Goal: Task Accomplishment & Management: Manage account settings

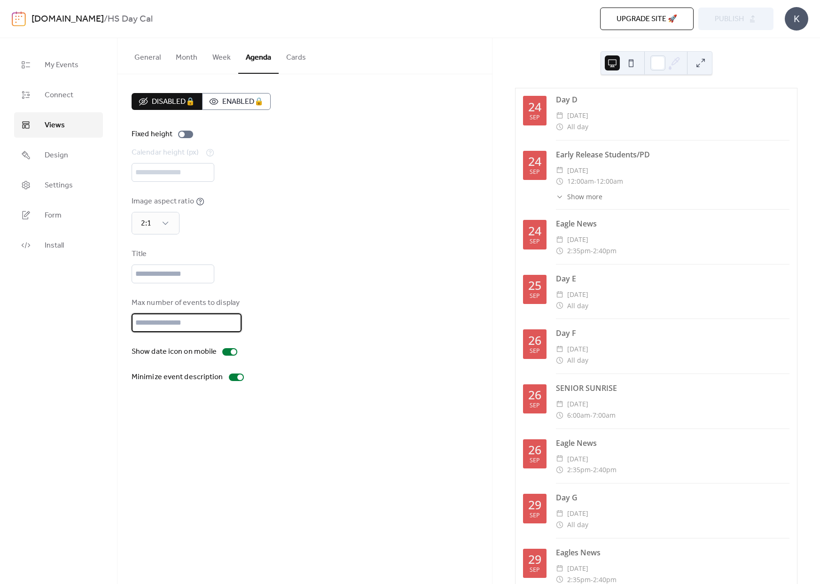
click at [155, 329] on input "**" at bounding box center [187, 322] width 110 height 19
click at [230, 332] on input "**" at bounding box center [187, 322] width 110 height 19
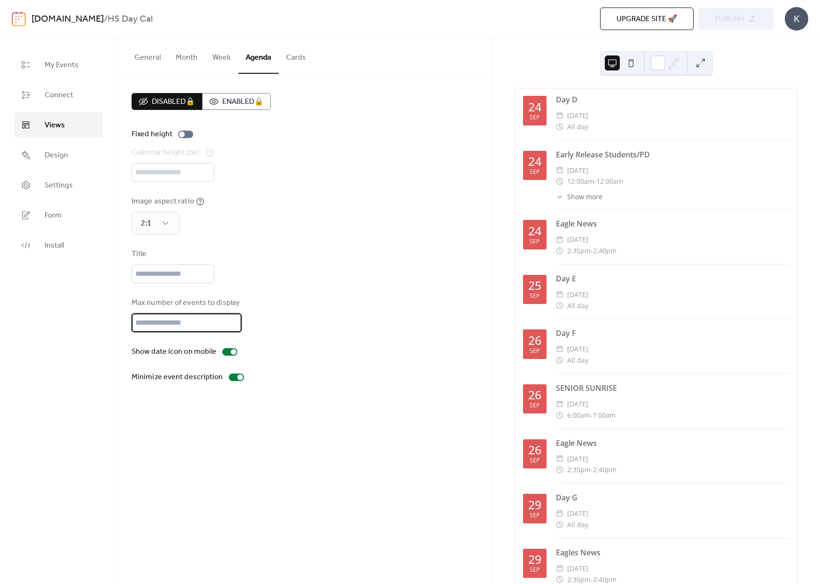
click at [230, 332] on input "**" at bounding box center [187, 322] width 110 height 19
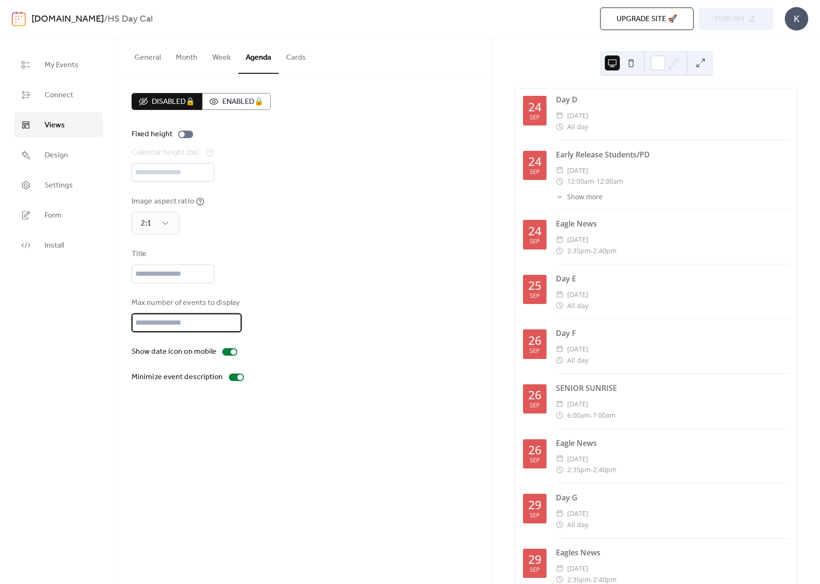
click at [230, 332] on input "**" at bounding box center [187, 322] width 110 height 19
click at [230, 332] on input "*" at bounding box center [187, 322] width 110 height 19
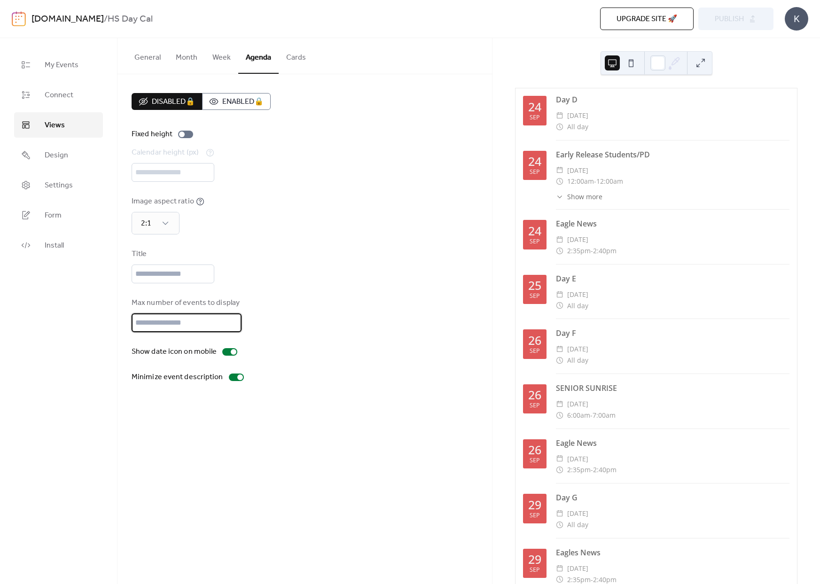
click at [230, 332] on input "*" at bounding box center [187, 322] width 110 height 19
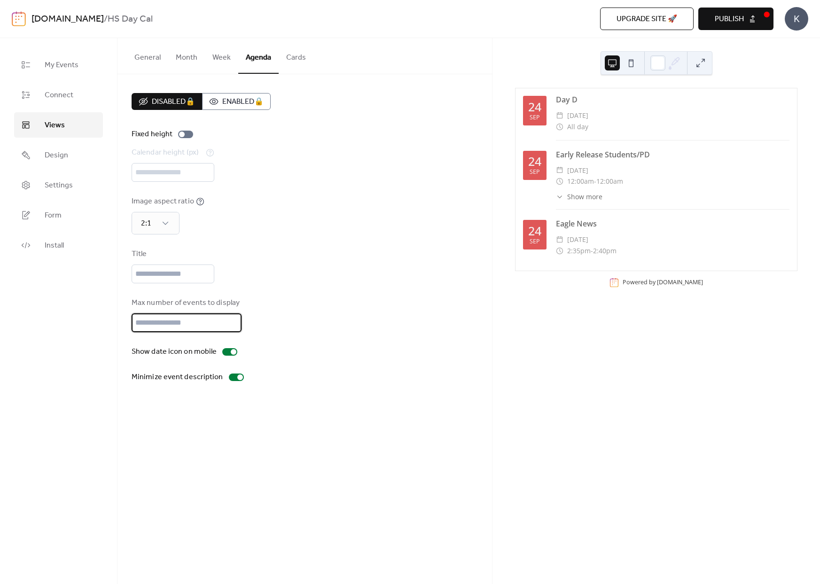
click at [230, 332] on input "*" at bounding box center [187, 322] width 110 height 19
type input "*"
click at [230, 332] on input "*" at bounding box center [187, 322] width 110 height 19
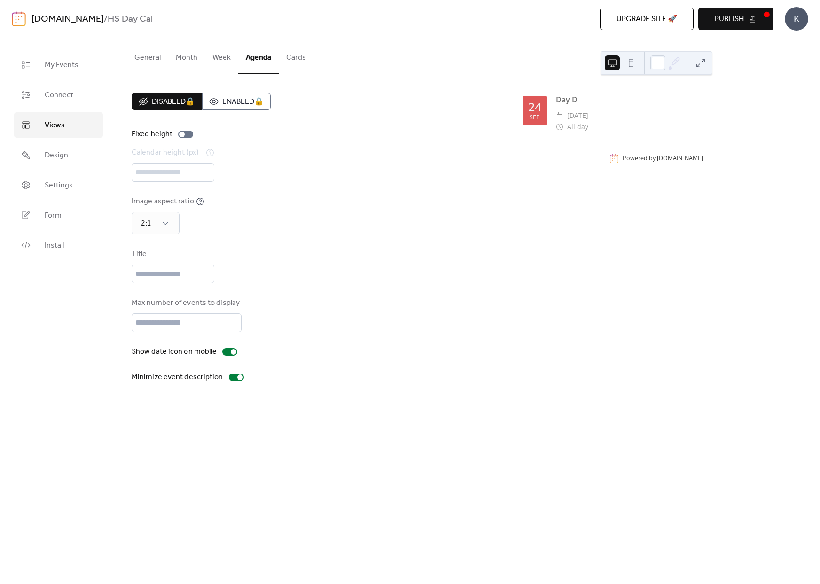
click at [398, 198] on div "Disabled 🔒 Enabled 🔒 Fixed height Calendar height (px) *** Image aspect ratio 2…" at bounding box center [305, 238] width 346 height 290
click at [226, 356] on div at bounding box center [229, 352] width 15 height 8
click at [232, 381] on div at bounding box center [236, 378] width 15 height 8
click at [230, 380] on div at bounding box center [233, 378] width 6 height 6
click at [291, 60] on button "Cards" at bounding box center [296, 55] width 35 height 35
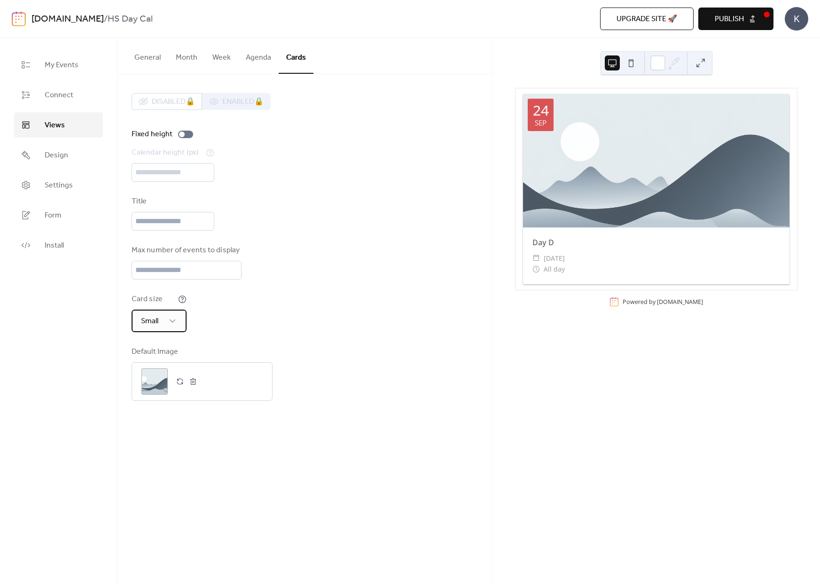
click at [172, 332] on div "Small" at bounding box center [159, 321] width 55 height 23
click at [165, 352] on span "Extra Small" at bounding box center [157, 353] width 36 height 11
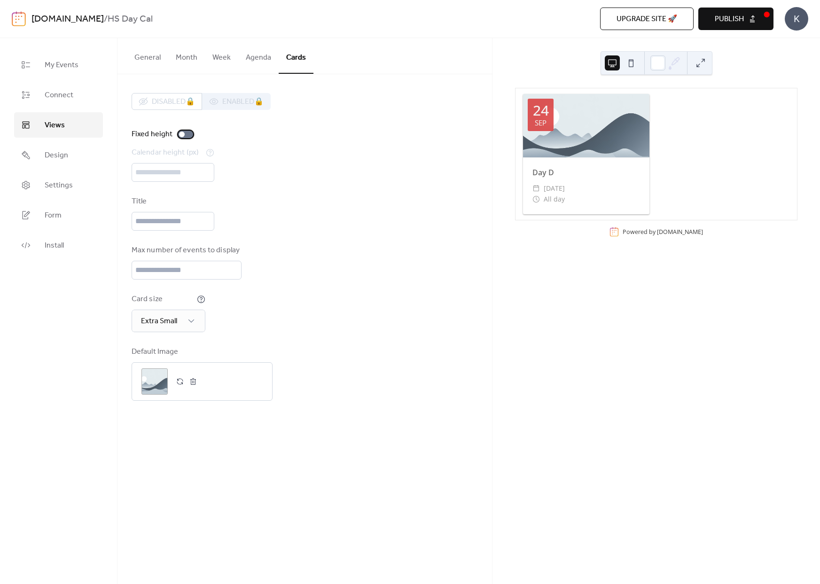
click at [186, 135] on div at bounding box center [185, 135] width 15 height 8
click at [187, 135] on div at bounding box center [190, 135] width 6 height 6
click at [232, 102] on div "Disabled 🔒 Enabled 🔒" at bounding box center [201, 101] width 139 height 17
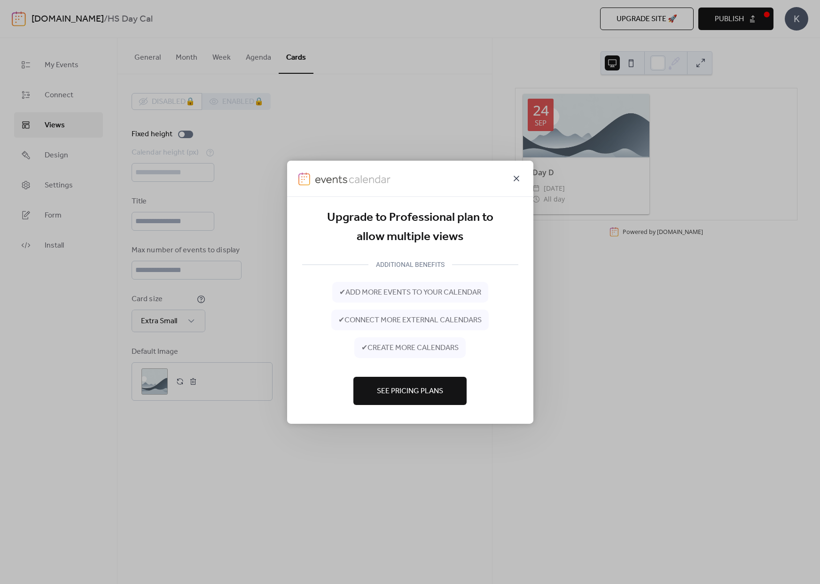
click at [517, 178] on icon at bounding box center [516, 177] width 11 height 11
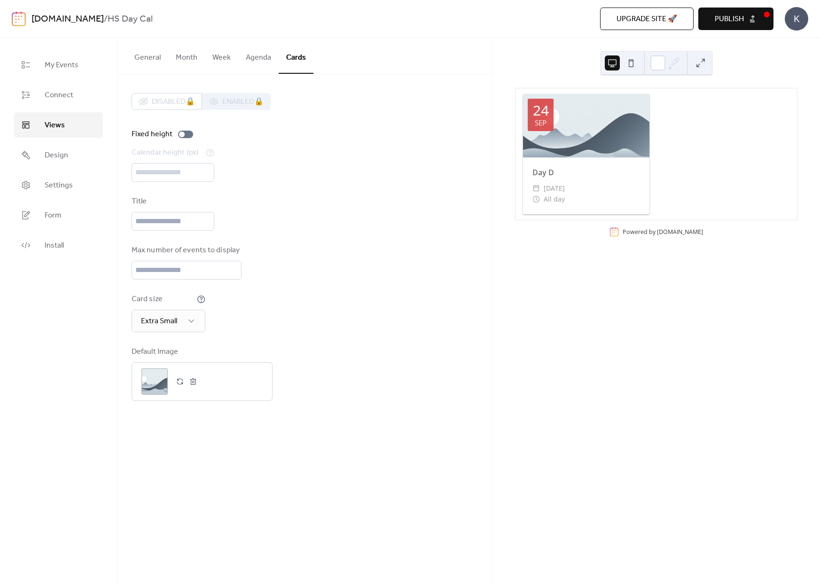
click at [192, 58] on button "Month" at bounding box center [186, 55] width 37 height 35
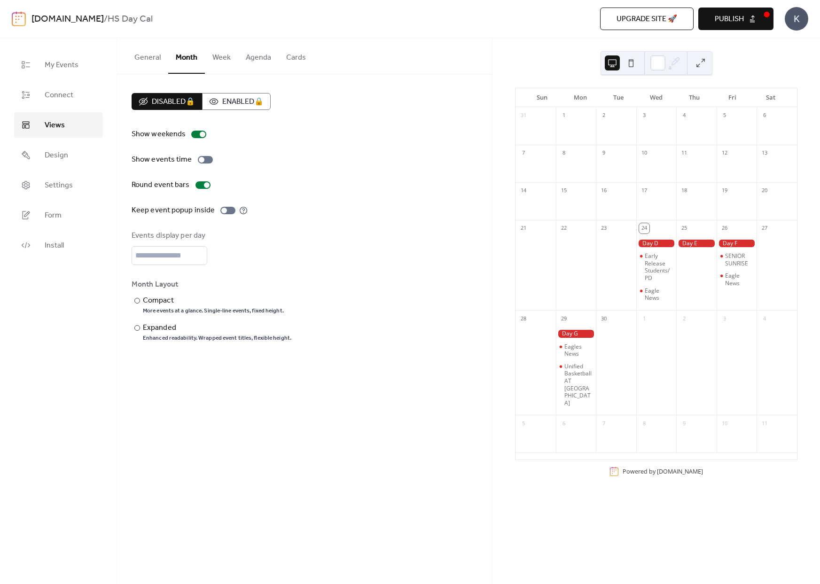
click at [144, 61] on button "General" at bounding box center [147, 55] width 41 height 35
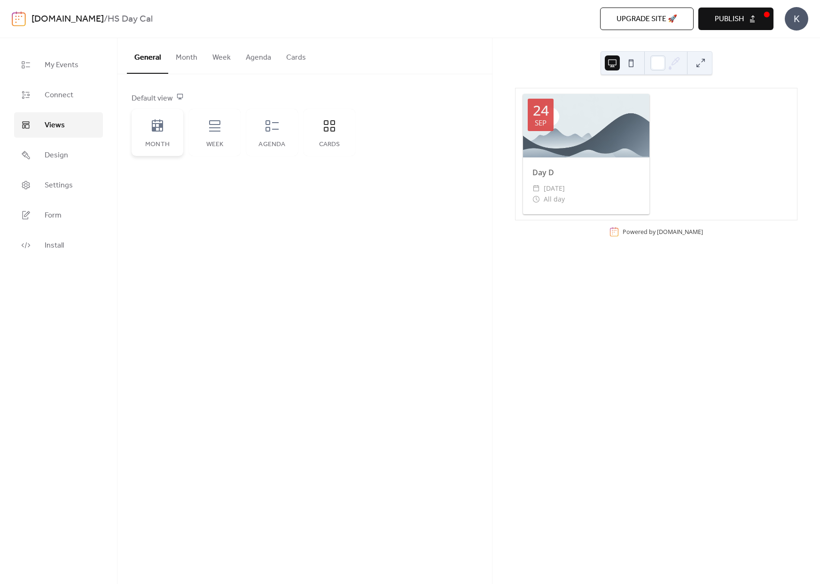
click at [163, 130] on icon at bounding box center [157, 125] width 15 height 15
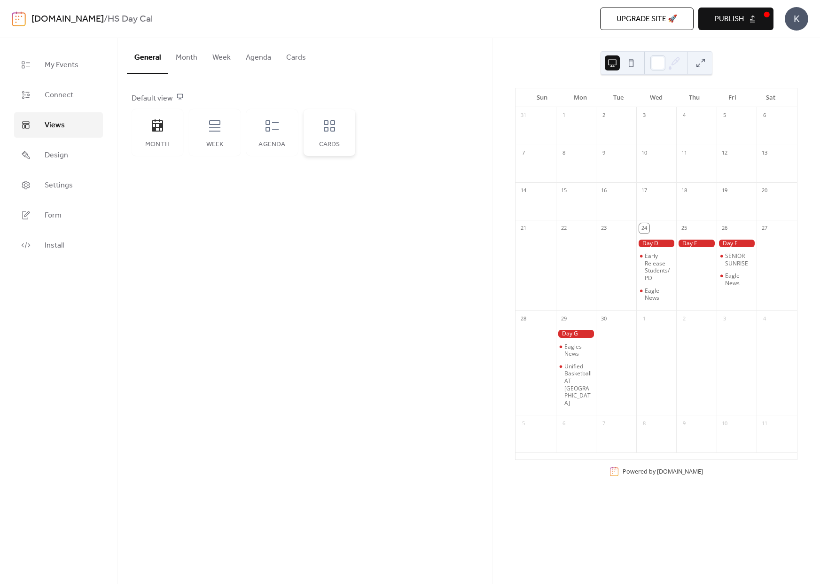
click at [336, 135] on div "Cards" at bounding box center [330, 132] width 52 height 47
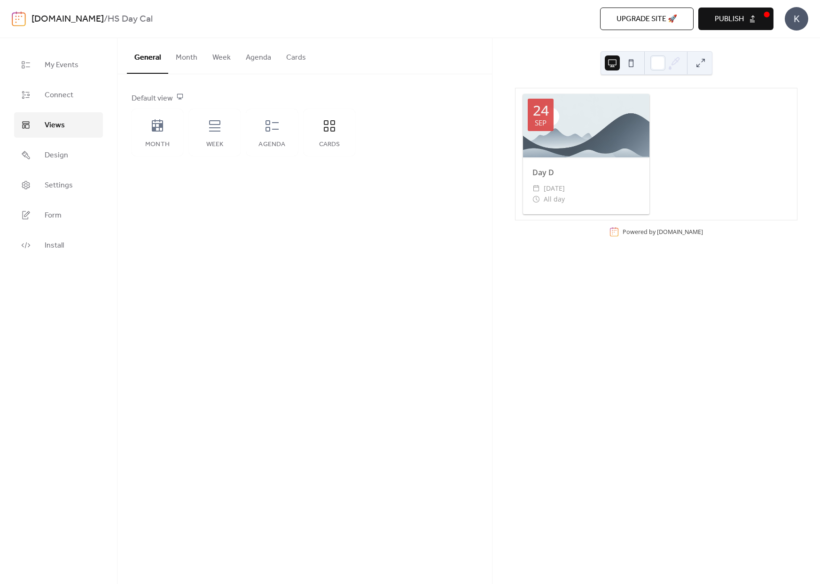
click at [298, 59] on button "Cards" at bounding box center [296, 55] width 35 height 35
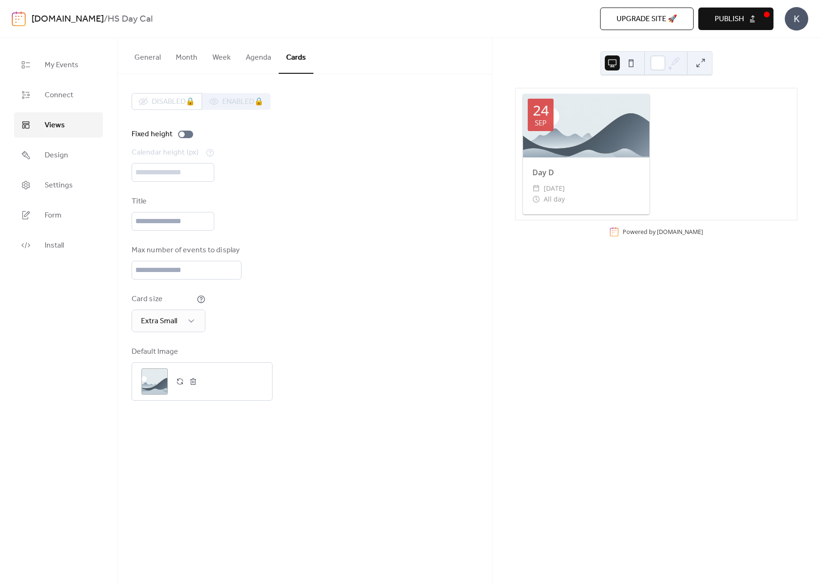
click at [216, 170] on div "Calendar height (px) ***" at bounding box center [305, 164] width 346 height 35
click at [175, 230] on input "text" at bounding box center [173, 221] width 83 height 19
click at [265, 208] on div "Title" at bounding box center [305, 213] width 346 height 35
click at [158, 387] on div ";" at bounding box center [154, 381] width 26 height 26
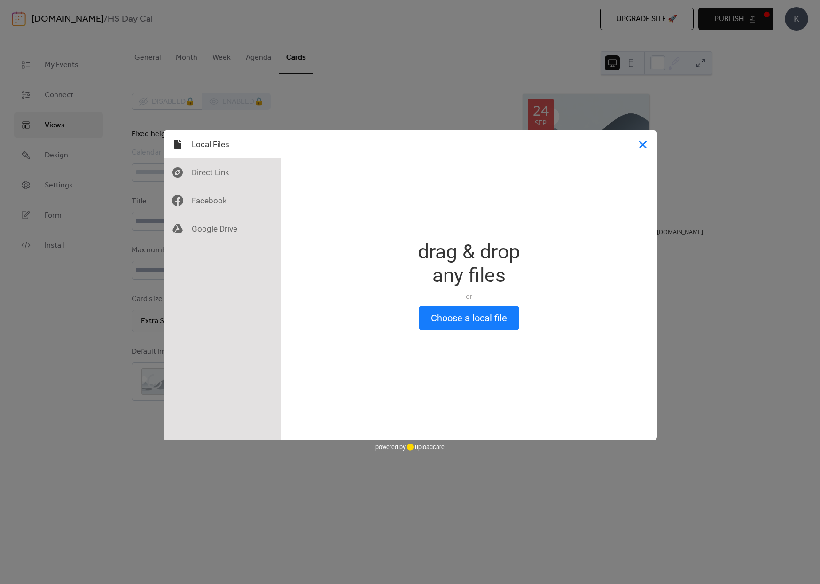
click at [643, 144] on button "Close" at bounding box center [643, 144] width 28 height 28
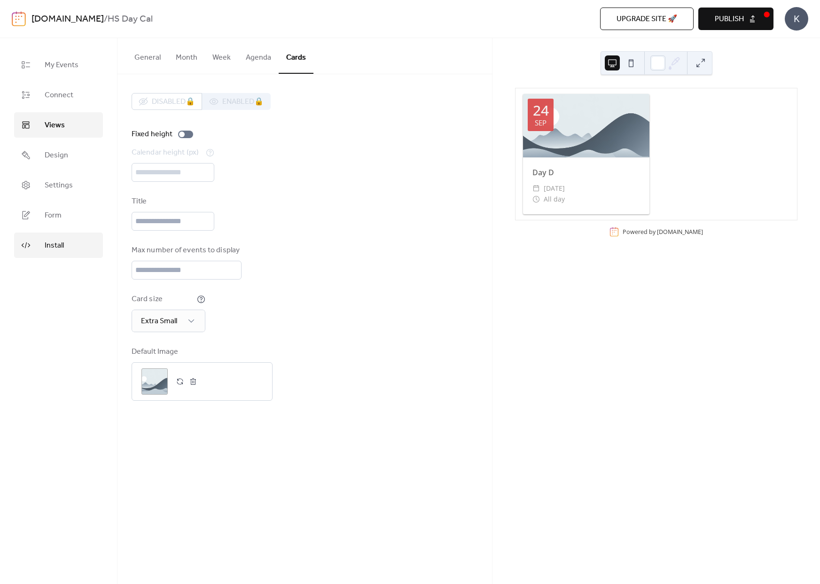
click at [53, 246] on span "Install" at bounding box center [54, 245] width 19 height 11
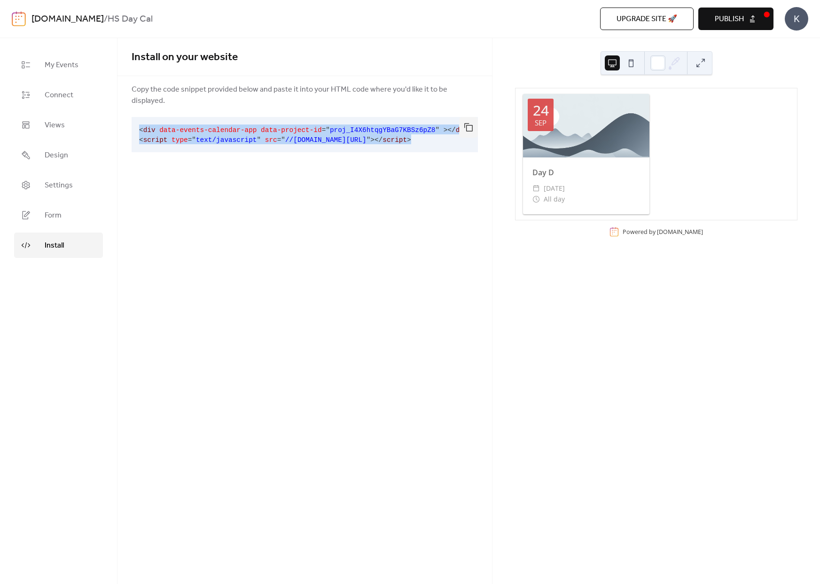
scroll to position [0, 16]
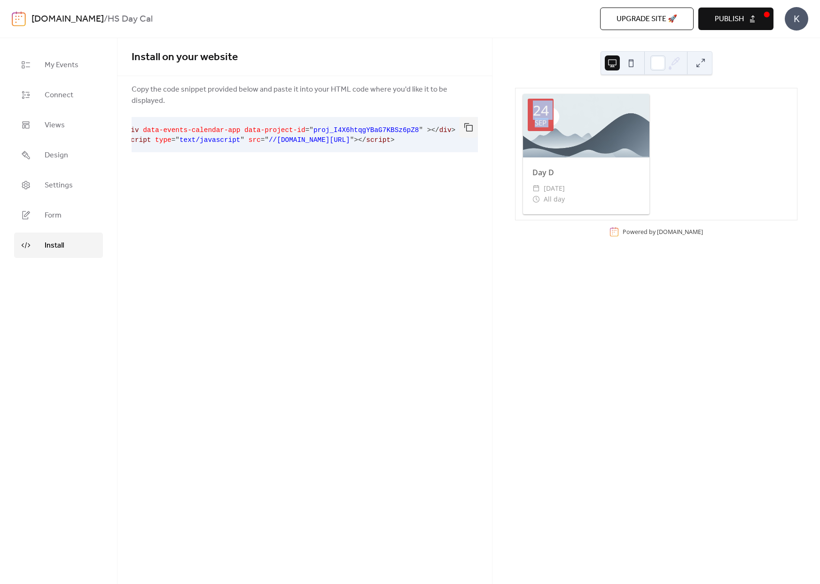
drag, startPoint x: 141, startPoint y: 118, endPoint x: 507, endPoint y: 157, distance: 368.6
click at [463, 152] on pre "< div data-events-calendar-app data-project-id = " proj_I4X6htqgYBaG7KBSz6pZ8 "…" at bounding box center [297, 134] width 331 height 35
copy div "[DATE]"
click at [474, 143] on div "< div data-events-calendar-app data-project-id = " proj_I4X6htqgYBaG7KBSz6pZ8 "…" at bounding box center [305, 134] width 346 height 43
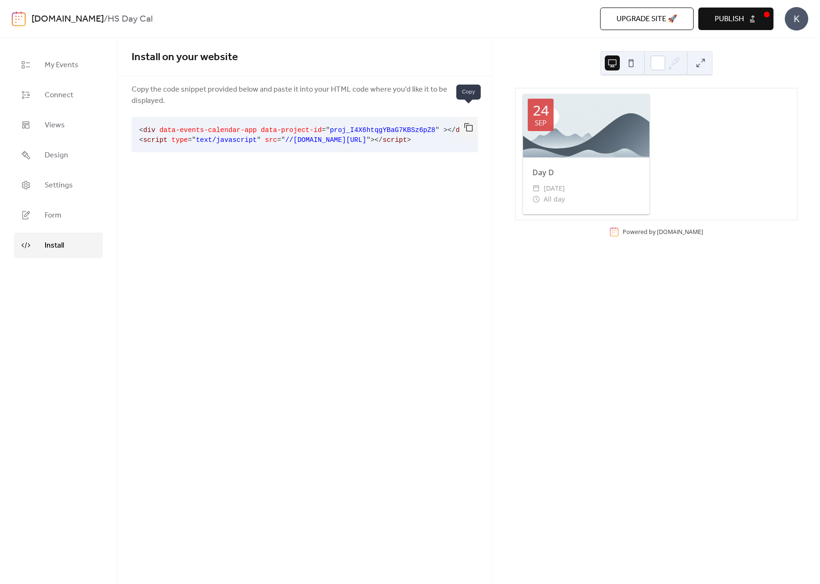
click at [469, 117] on button "button" at bounding box center [468, 127] width 19 height 21
click at [255, 183] on div "Install on your website Copy the code snippet provided below and paste it into …" at bounding box center [304, 311] width 375 height 546
click at [738, 22] on span "Publish" at bounding box center [729, 19] width 29 height 11
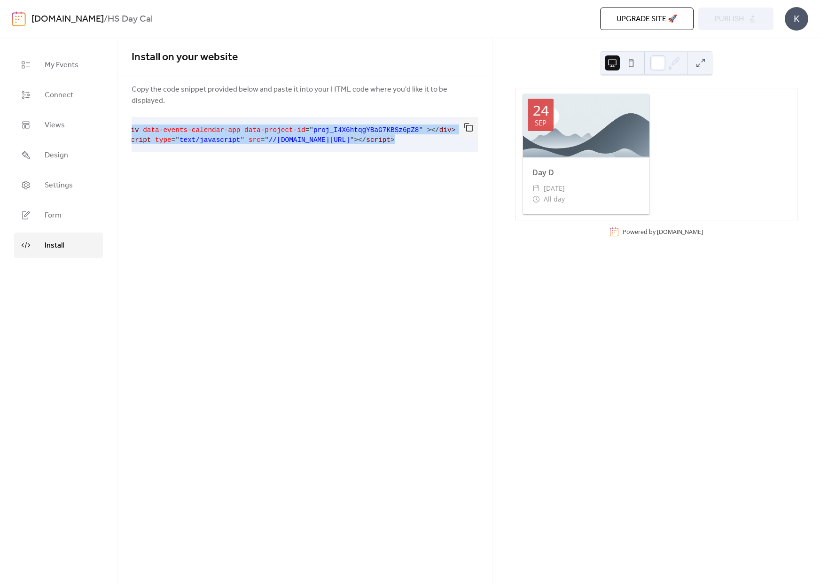
scroll to position [0, 0]
drag, startPoint x: 453, startPoint y: 128, endPoint x: 131, endPoint y: 116, distance: 322.6
click at [132, 117] on pre "< div data-events-calendar-app data-project-id = " proj_I4X6htqgYBaG7KBSz6pZ8 "…" at bounding box center [297, 134] width 331 height 35
copy code "< div data-events-calendar-app data-project-id = " proj_I4X6htqgYBaG7KBSz6pZ8 "…"
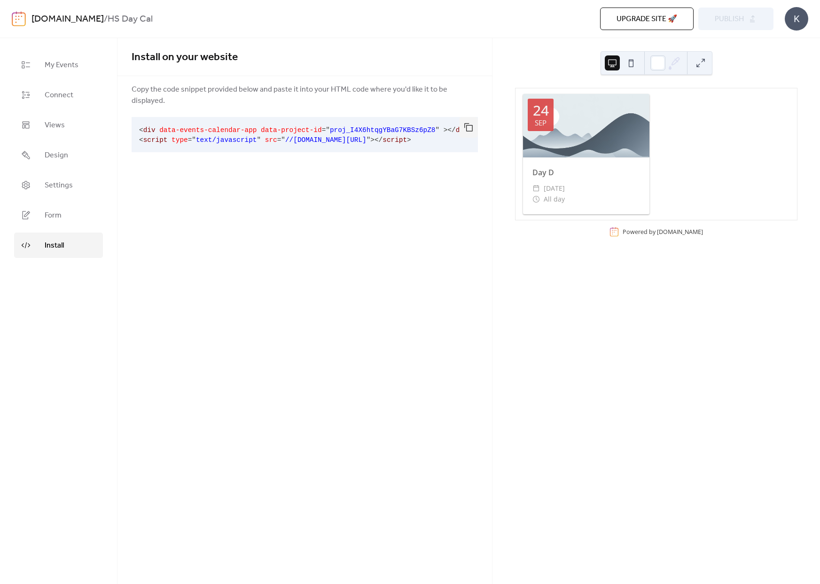
click at [534, 39] on div "[DATE] Day D ​ [DATE] ​ All day Powered by [DOMAIN_NAME]" at bounding box center [656, 311] width 328 height 546
click at [61, 153] on span "Design" at bounding box center [56, 155] width 23 height 11
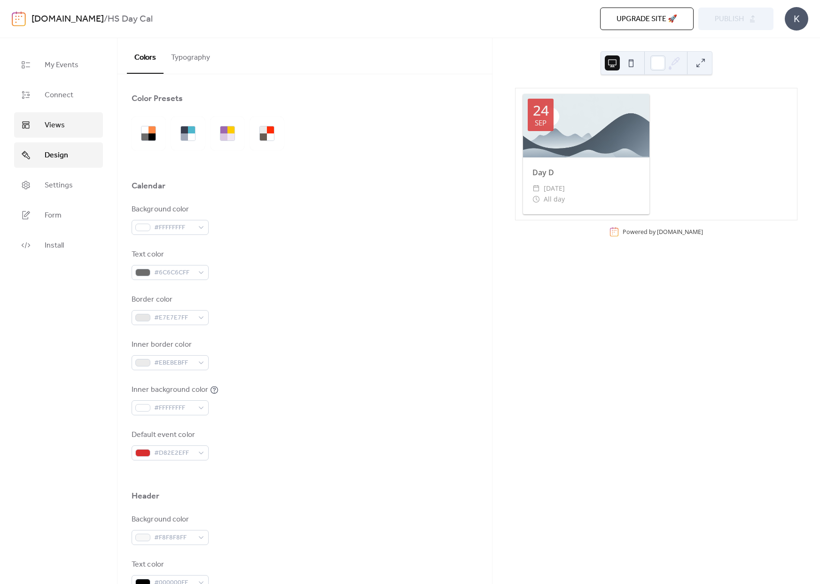
click at [61, 121] on span "Views" at bounding box center [55, 125] width 20 height 11
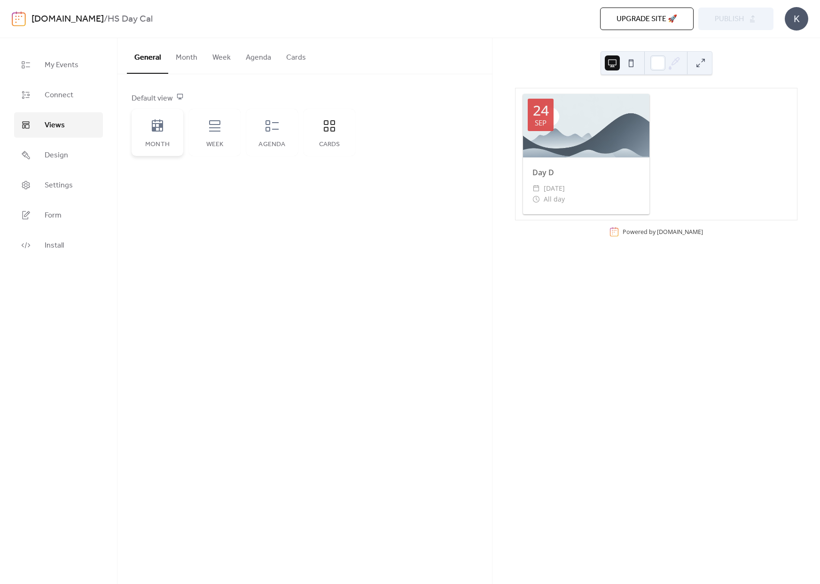
click at [165, 141] on div "Month" at bounding box center [157, 145] width 33 height 8
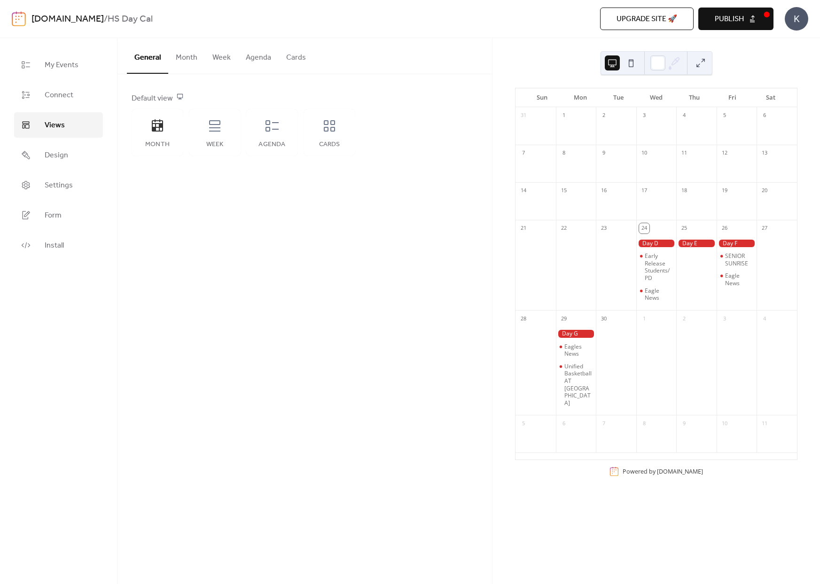
click at [736, 12] on button "Publish" at bounding box center [735, 19] width 75 height 23
click at [70, 245] on link "Install" at bounding box center [58, 245] width 89 height 25
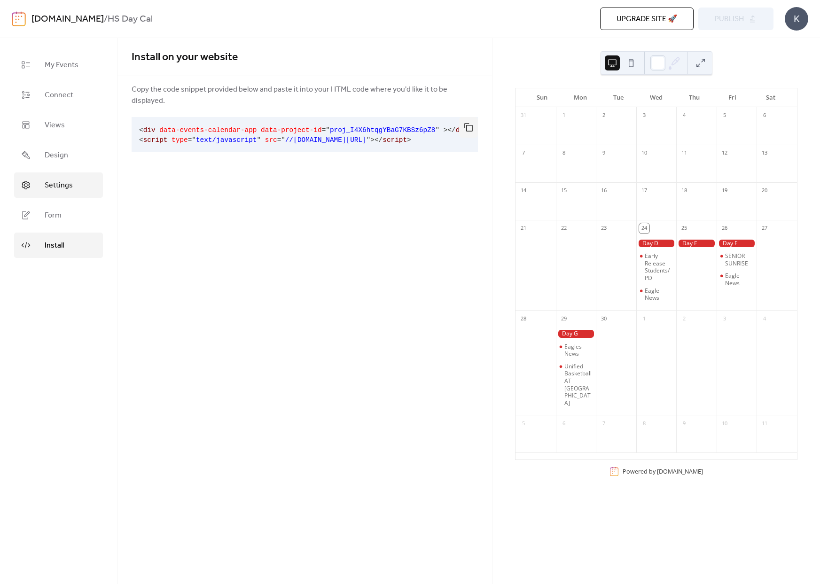
click at [81, 182] on link "Settings" at bounding box center [58, 184] width 89 height 25
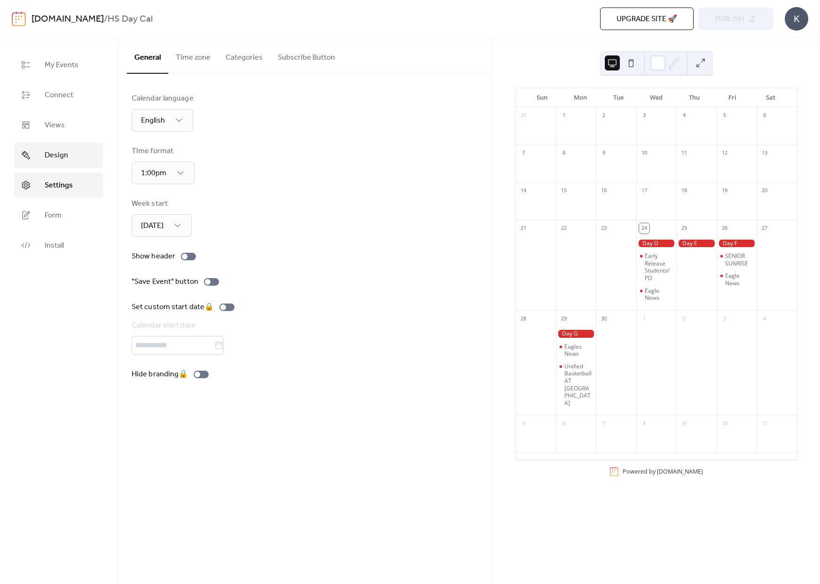
click at [43, 147] on link "Design" at bounding box center [58, 154] width 89 height 25
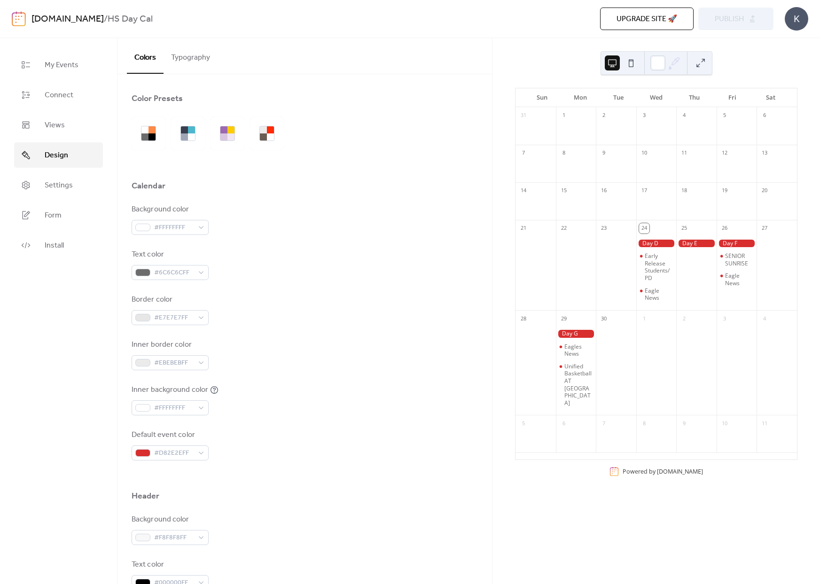
click at [697, 62] on button at bounding box center [700, 62] width 15 height 15
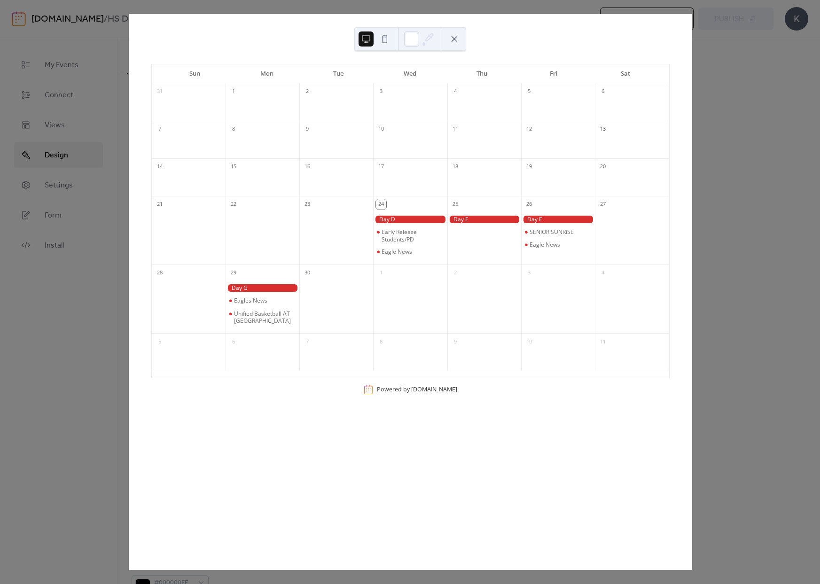
click at [453, 40] on button at bounding box center [454, 38] width 15 height 15
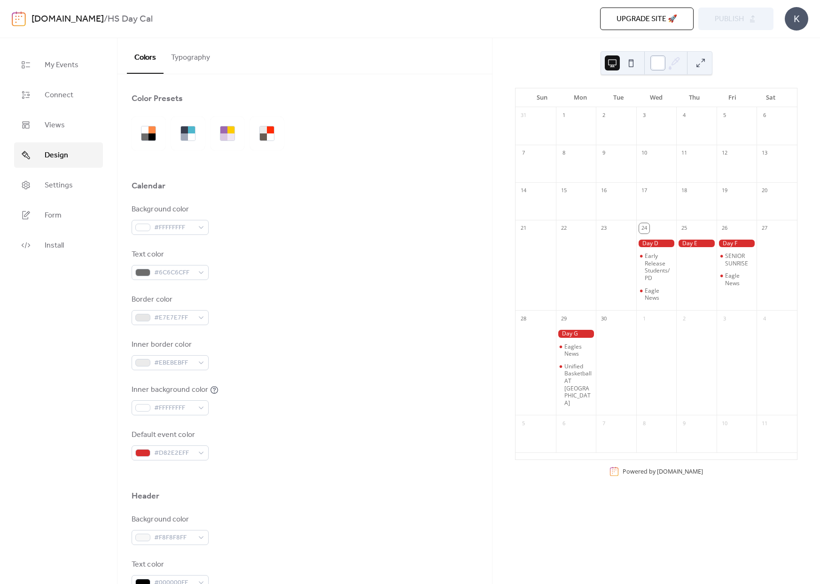
click at [654, 66] on div at bounding box center [657, 62] width 15 height 15
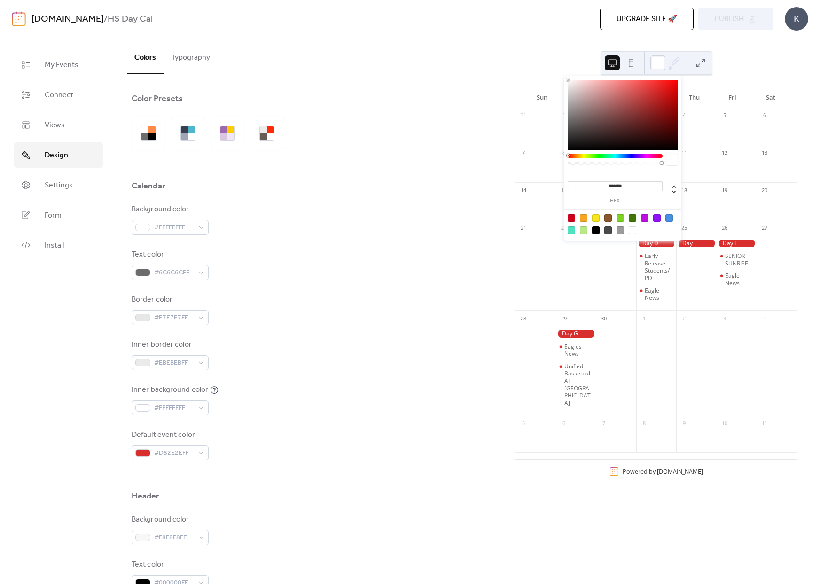
click at [544, 59] on div "Sun Mon Tue Wed Thu Fri Sat 31 1 2 3 4 5 6 7 8 9 10 11 12 13 14 15 16 17 18 19 …" at bounding box center [656, 311] width 328 height 546
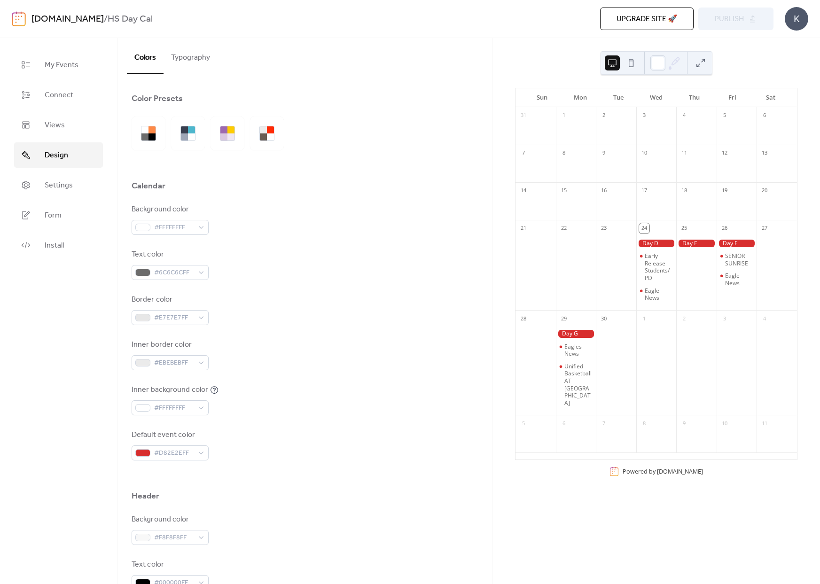
click at [190, 62] on button "Typography" at bounding box center [191, 55] width 54 height 35
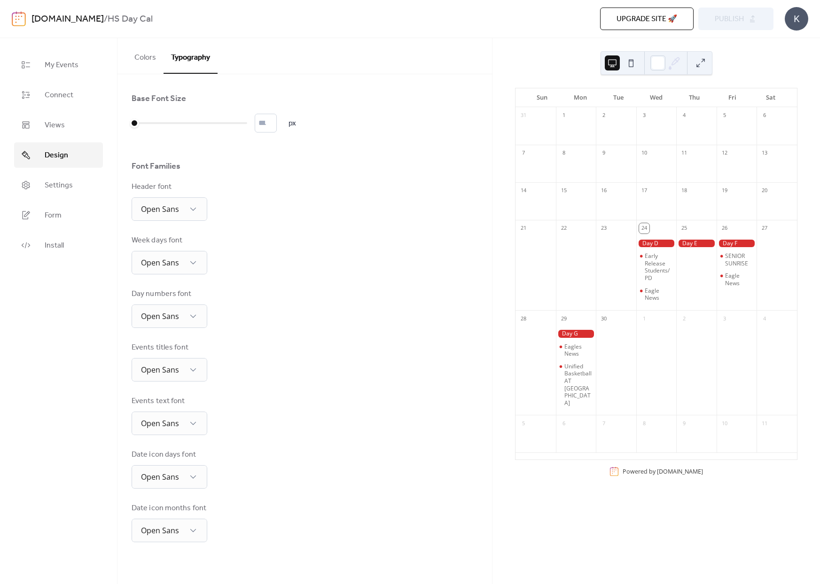
click at [140, 63] on button "Colors" at bounding box center [145, 55] width 37 height 35
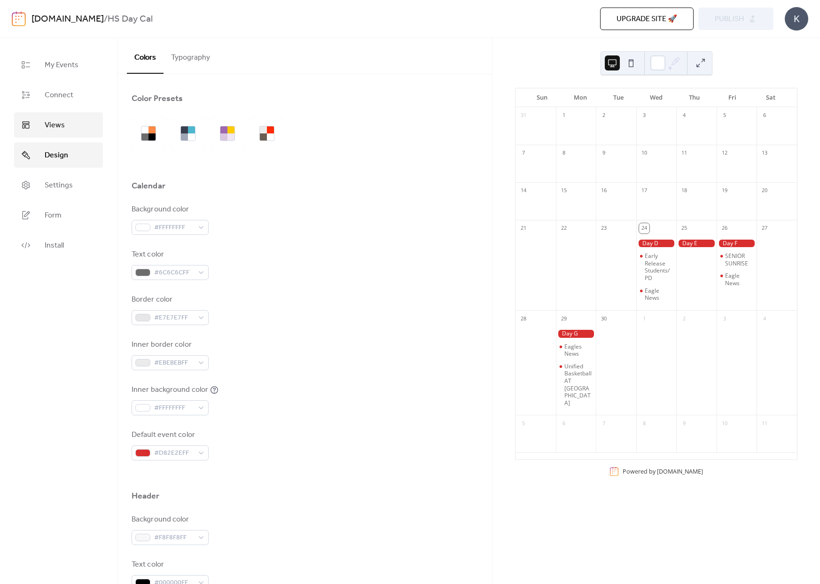
click at [52, 127] on span "Views" at bounding box center [55, 125] width 20 height 11
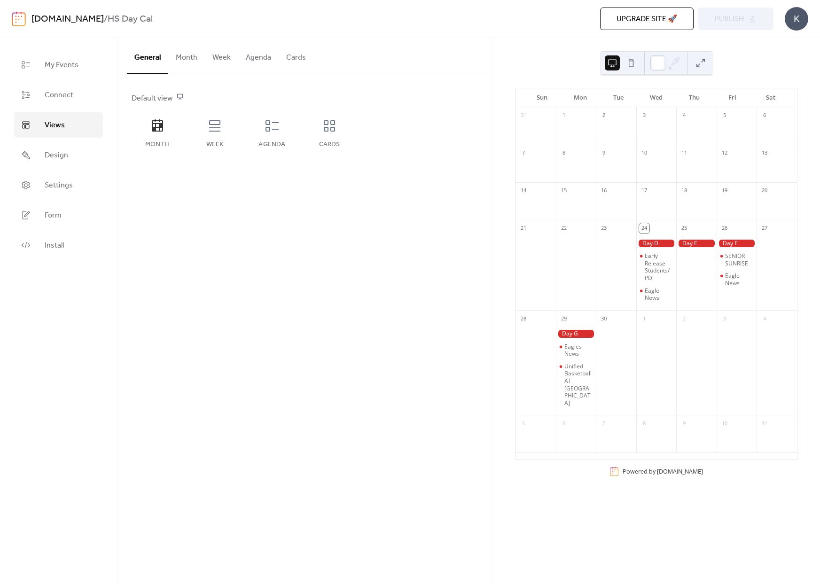
click at [185, 60] on button "Month" at bounding box center [186, 55] width 37 height 35
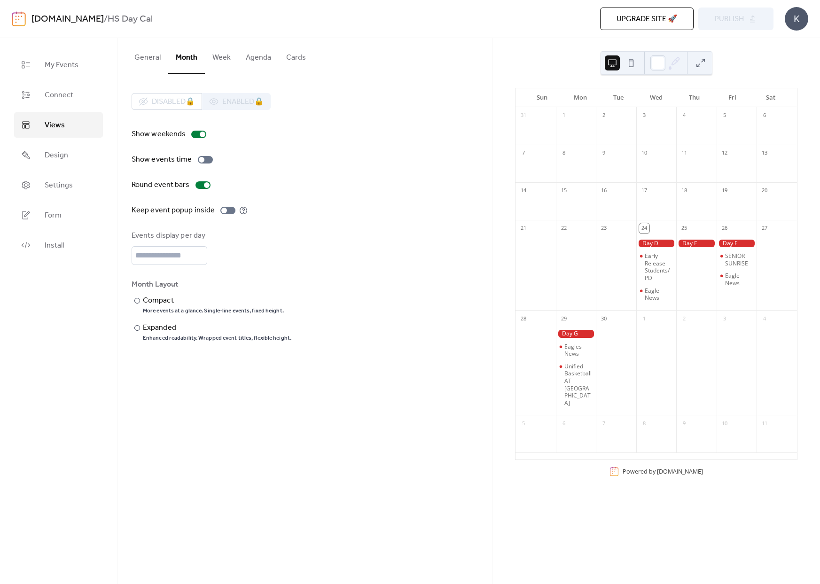
click at [218, 60] on button "Week" at bounding box center [221, 55] width 33 height 35
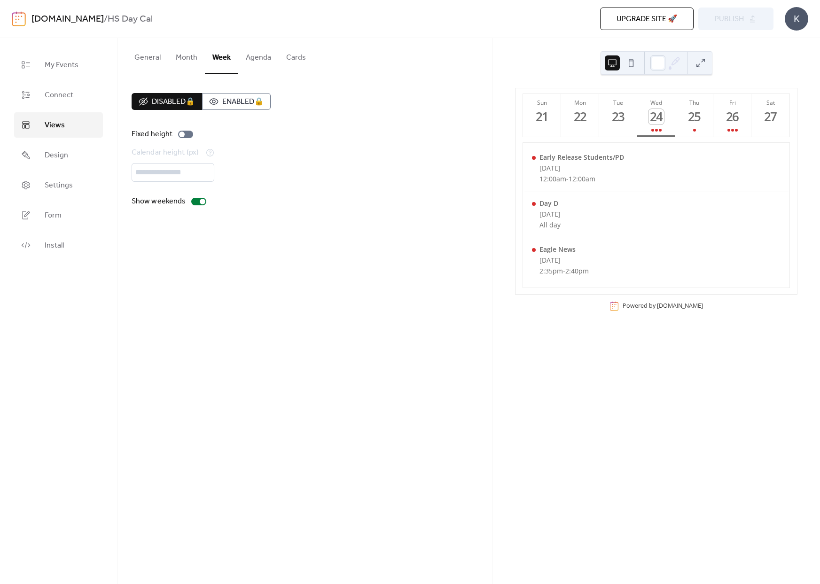
click at [243, 58] on button "Agenda" at bounding box center [258, 55] width 40 height 35
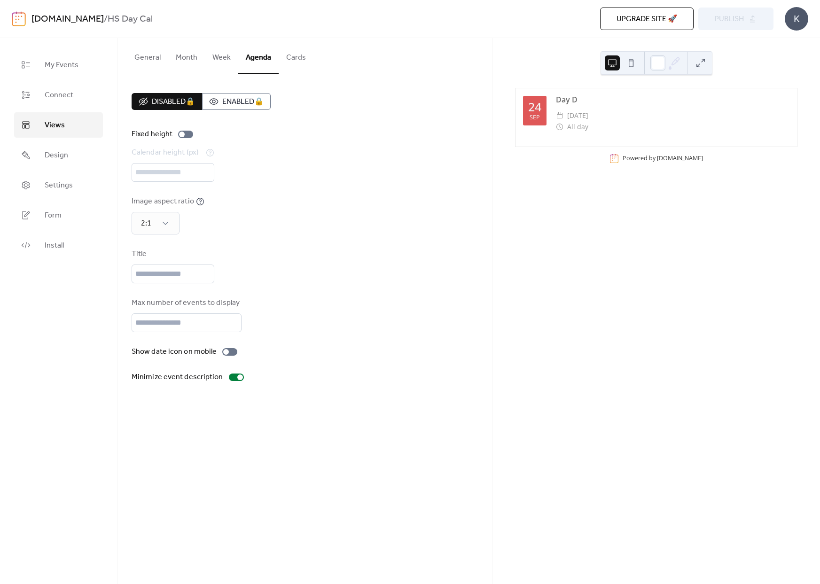
click at [287, 59] on button "Cards" at bounding box center [296, 55] width 35 height 35
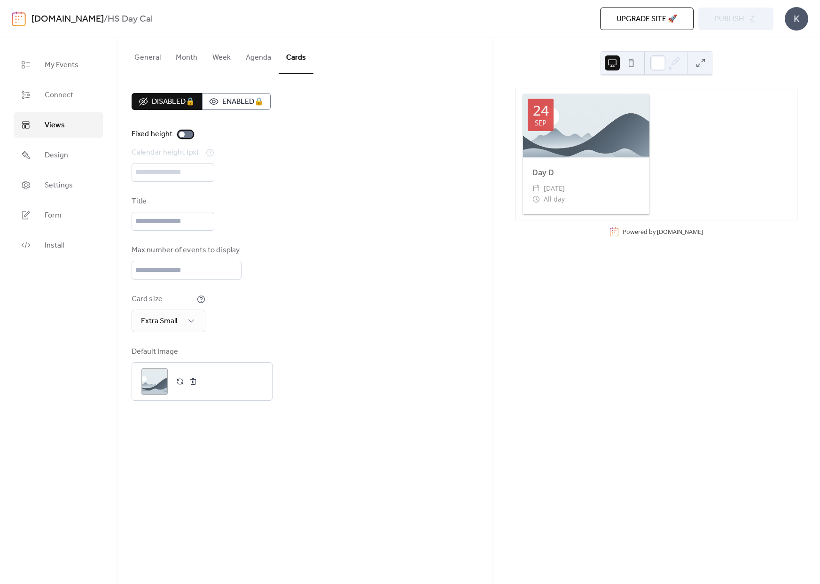
click at [186, 132] on div at bounding box center [185, 135] width 15 height 8
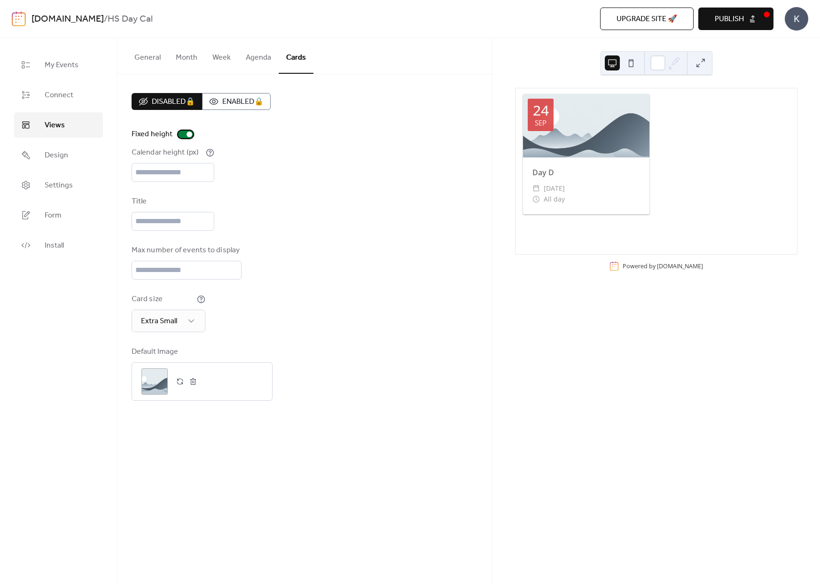
click at [186, 132] on div at bounding box center [185, 135] width 15 height 8
click at [763, 50] on div "[DATE] Day D ​ [DATE] ​ All day Powered by [DOMAIN_NAME]" at bounding box center [656, 311] width 328 height 546
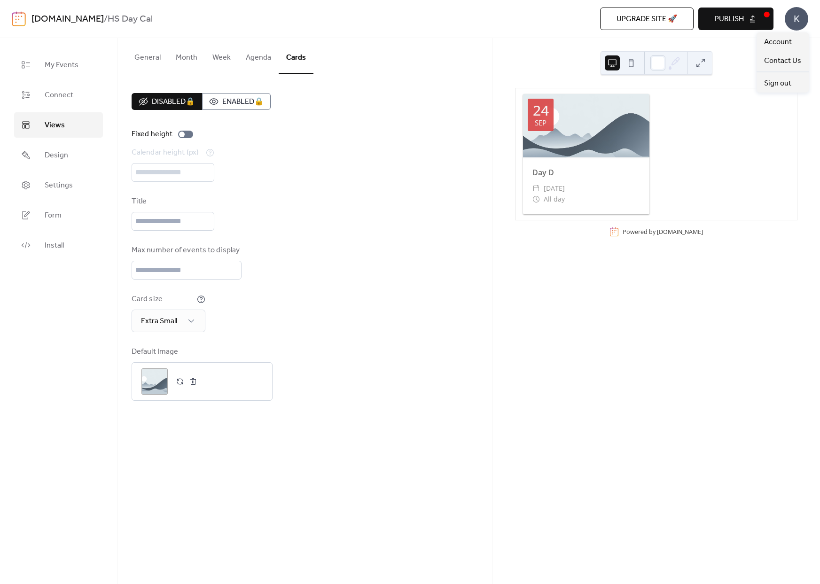
click at [806, 21] on div "K" at bounding box center [796, 18] width 23 height 23
click at [789, 46] on span "Account" at bounding box center [778, 42] width 28 height 11
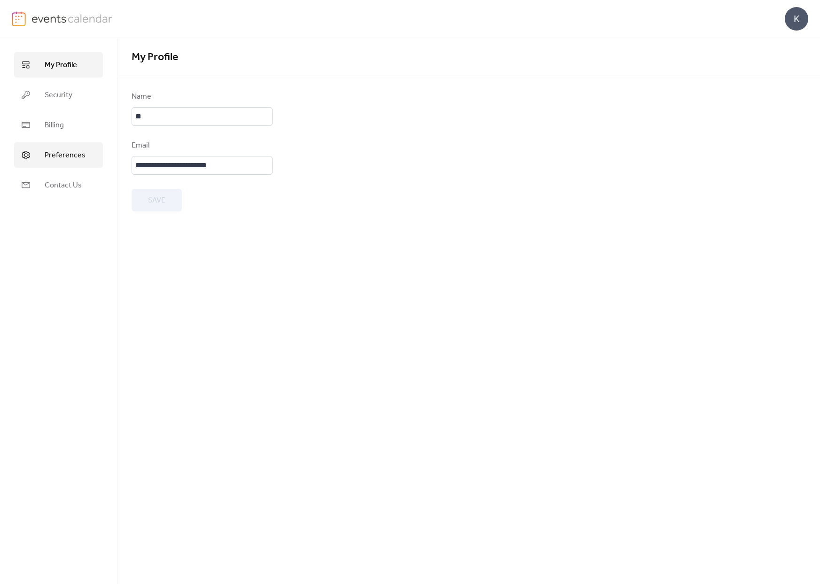
click at [66, 155] on span "Preferences" at bounding box center [65, 155] width 41 height 11
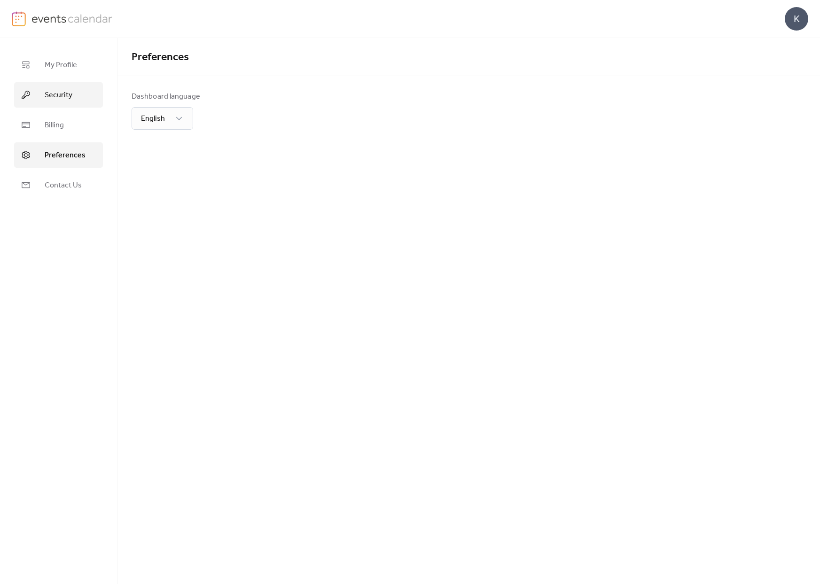
click at [67, 101] on span "Security" at bounding box center [59, 95] width 28 height 11
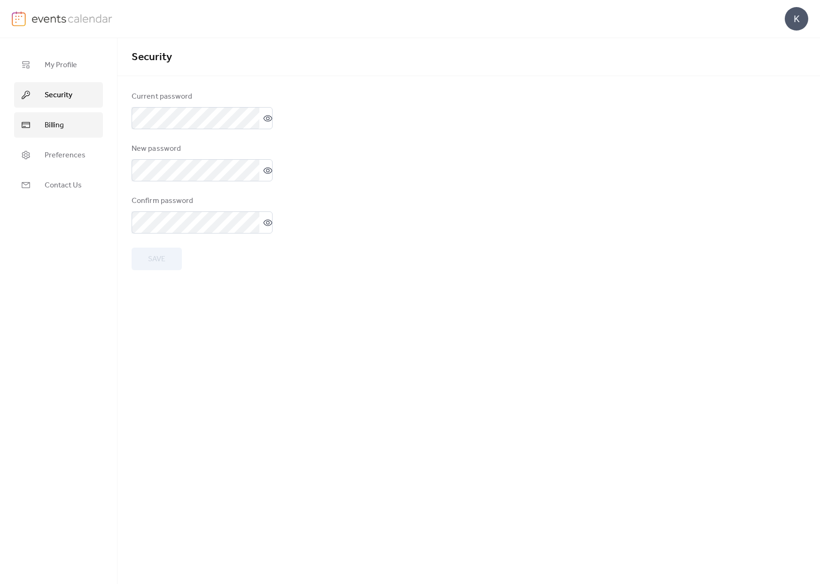
click at [60, 117] on link "Billing" at bounding box center [58, 124] width 89 height 25
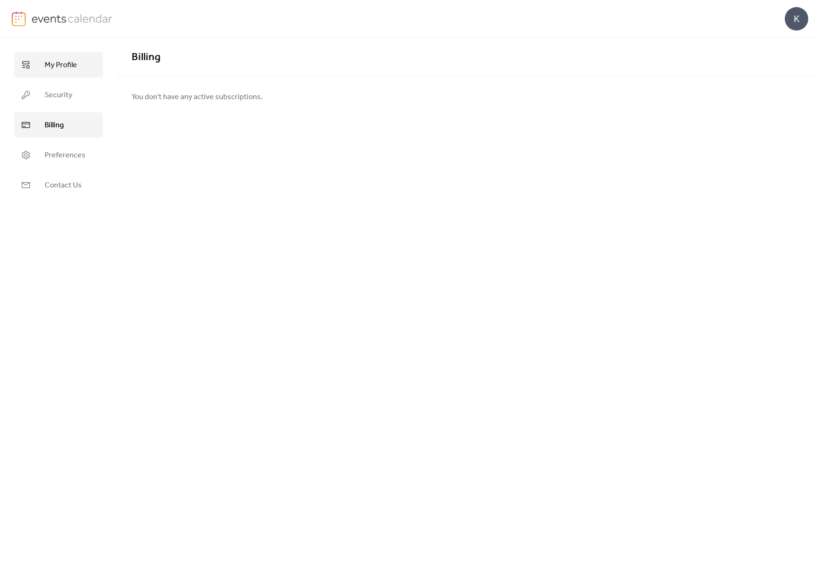
click at [64, 63] on span "My Profile" at bounding box center [61, 65] width 32 height 11
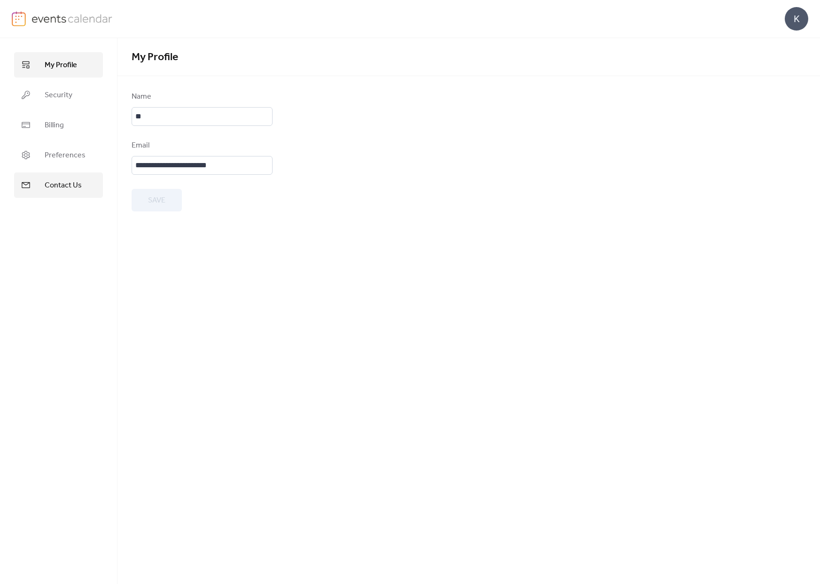
click at [64, 180] on span "Contact Us" at bounding box center [63, 185] width 37 height 11
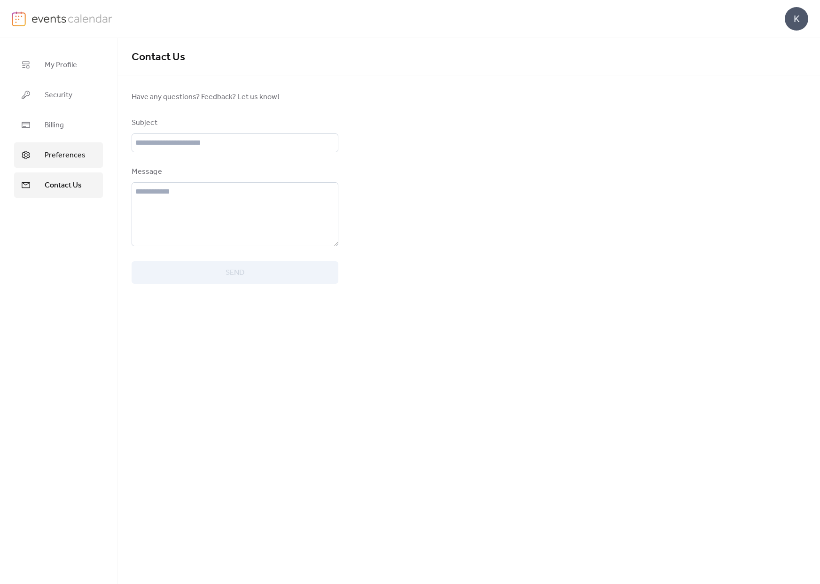
click at [64, 146] on link "Preferences" at bounding box center [58, 154] width 89 height 25
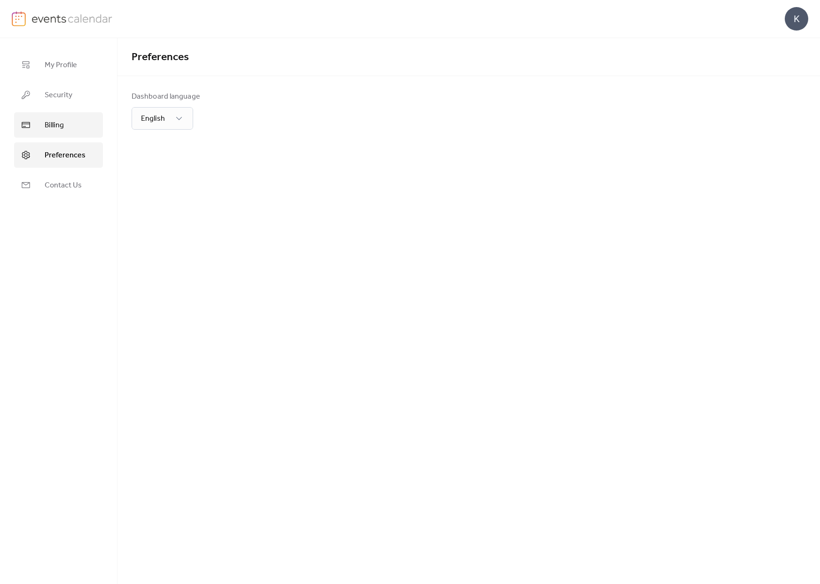
click at [62, 121] on span "Billing" at bounding box center [54, 125] width 19 height 11
click at [70, 82] on ul "My Profile Security Billing Preferences Contact Us" at bounding box center [58, 125] width 89 height 146
click at [62, 96] on span "Security" at bounding box center [59, 95] width 28 height 11
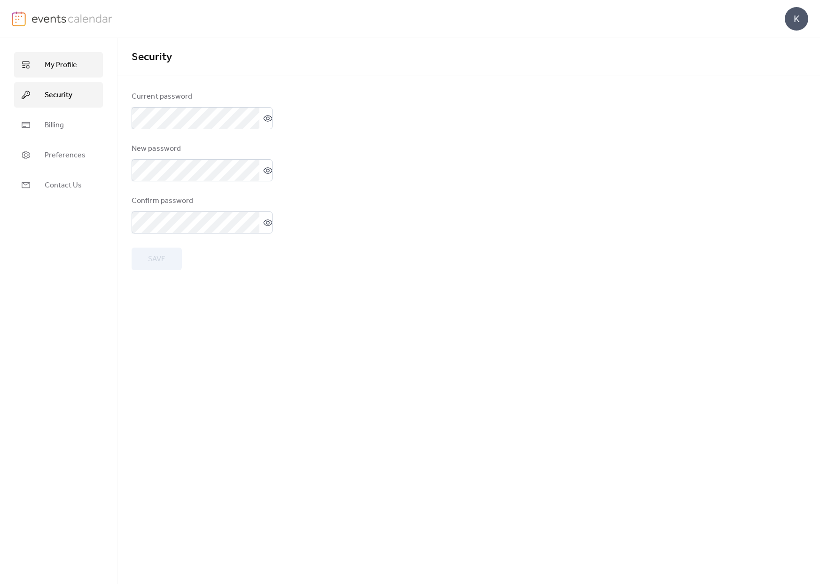
click at [63, 66] on span "My Profile" at bounding box center [61, 65] width 32 height 11
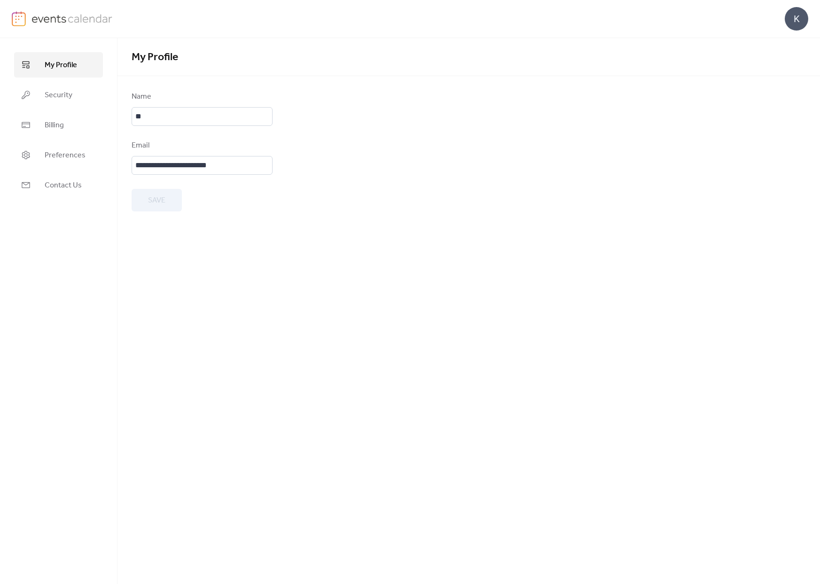
click at [37, 17] on img at bounding box center [71, 18] width 81 height 14
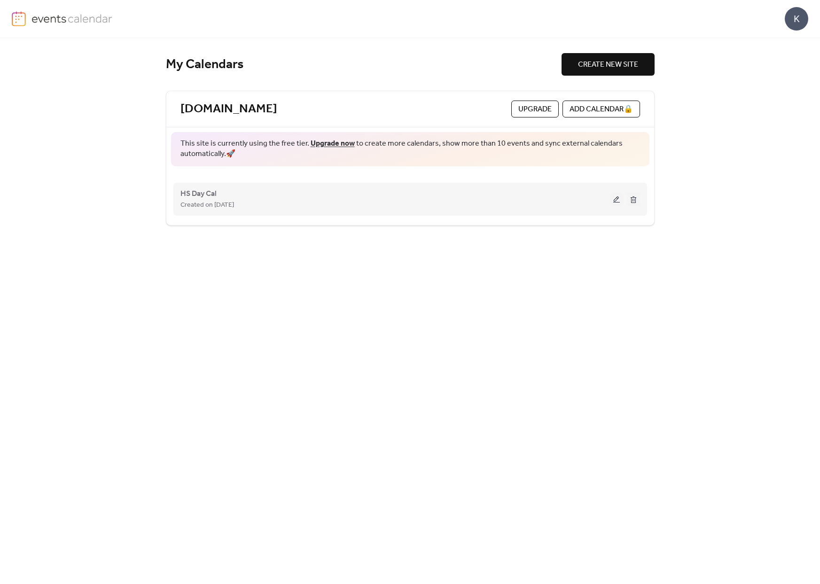
click at [633, 198] on button at bounding box center [633, 199] width 13 height 14
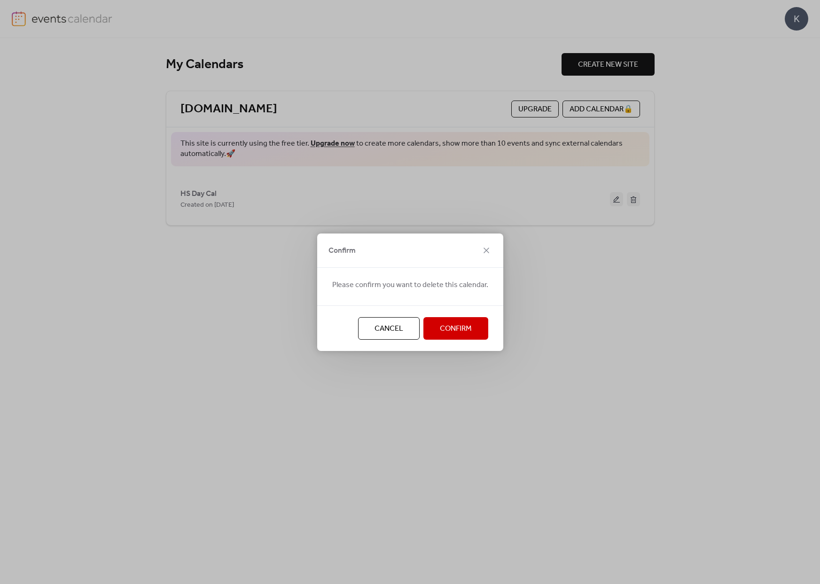
click at [437, 330] on button "Confirm" at bounding box center [455, 328] width 65 height 23
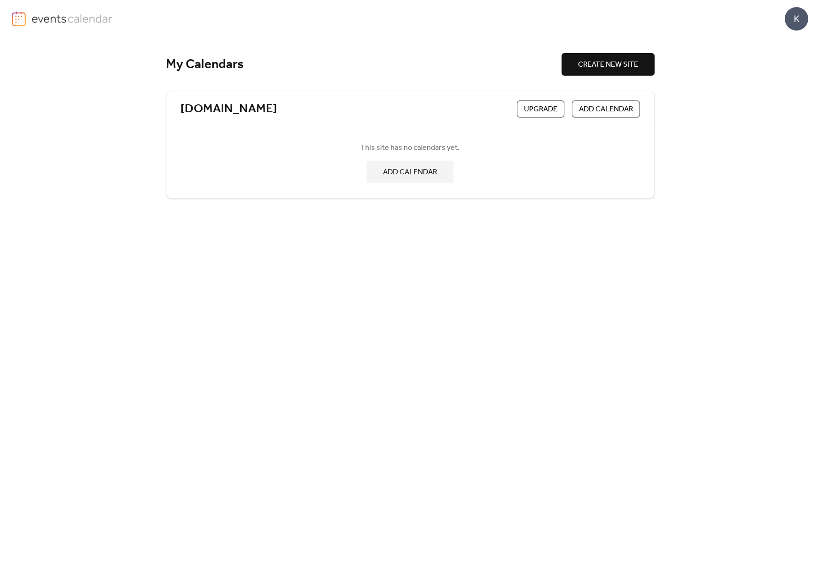
click at [801, 23] on div "K" at bounding box center [796, 18] width 23 height 23
click at [786, 85] on span "Sign out" at bounding box center [777, 83] width 27 height 11
